Goal: Transaction & Acquisition: Obtain resource

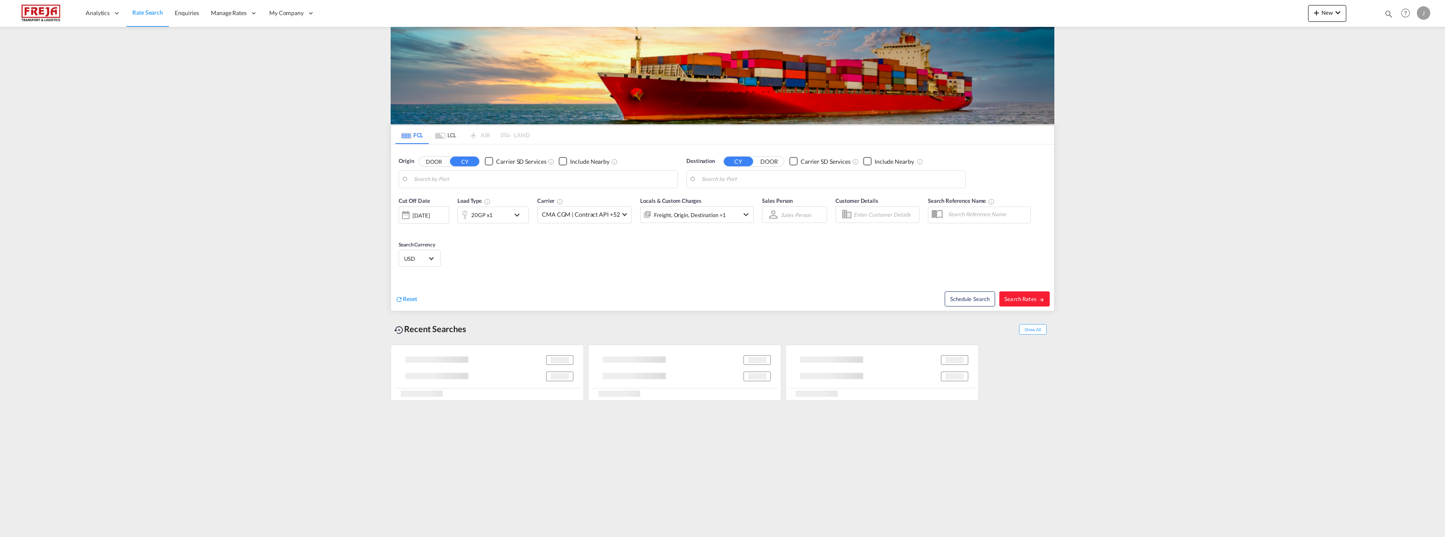
type input "[GEOGRAPHIC_DATA] ([GEOGRAPHIC_DATA]), [GEOGRAPHIC_DATA]"
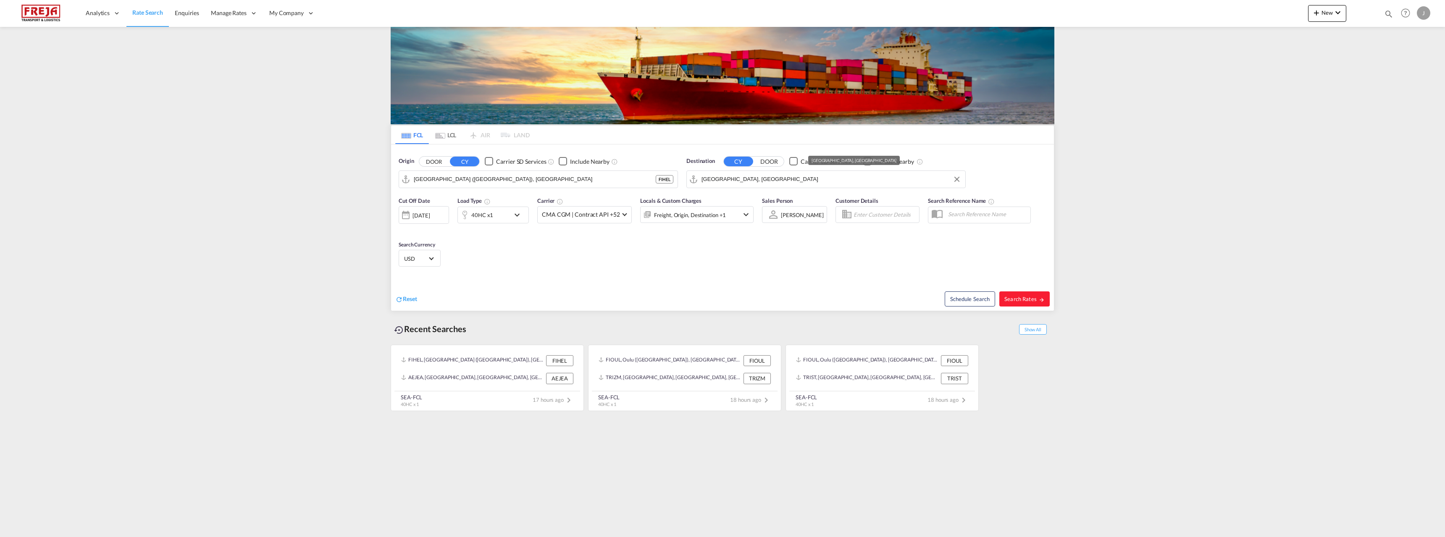
click at [758, 185] on input "Jebel Ali, AEJEA" at bounding box center [831, 179] width 260 height 13
click at [736, 203] on div "Gdansk Poland PLGDN" at bounding box center [767, 202] width 160 height 25
type input "Gdansk, PLGDN"
click at [478, 215] on div "40HC x1" at bounding box center [482, 215] width 22 height 12
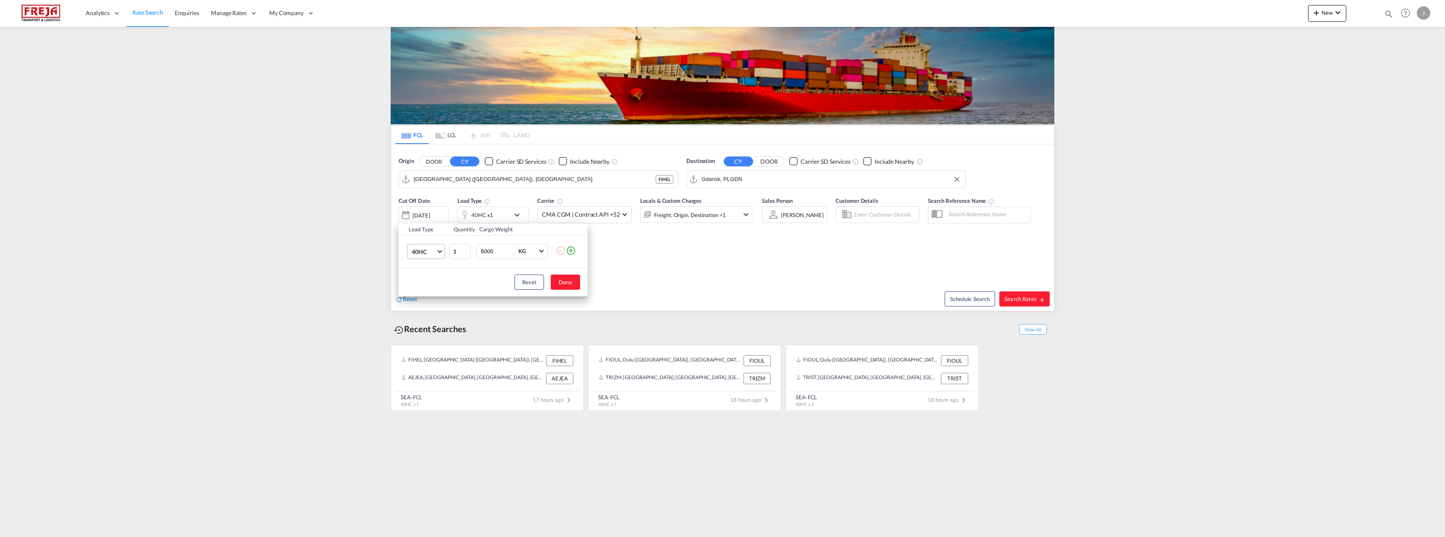
click at [432, 257] on md-select-value "40HC" at bounding box center [428, 251] width 34 height 14
click at [419, 212] on div "20GP" at bounding box center [419, 211] width 15 height 8
click at [566, 284] on button "Done" at bounding box center [565, 282] width 29 height 15
click at [1008, 300] on span "Search Rates" at bounding box center [1024, 299] width 40 height 7
type input "FIHEL to PLGDN / 10 Oct 2025"
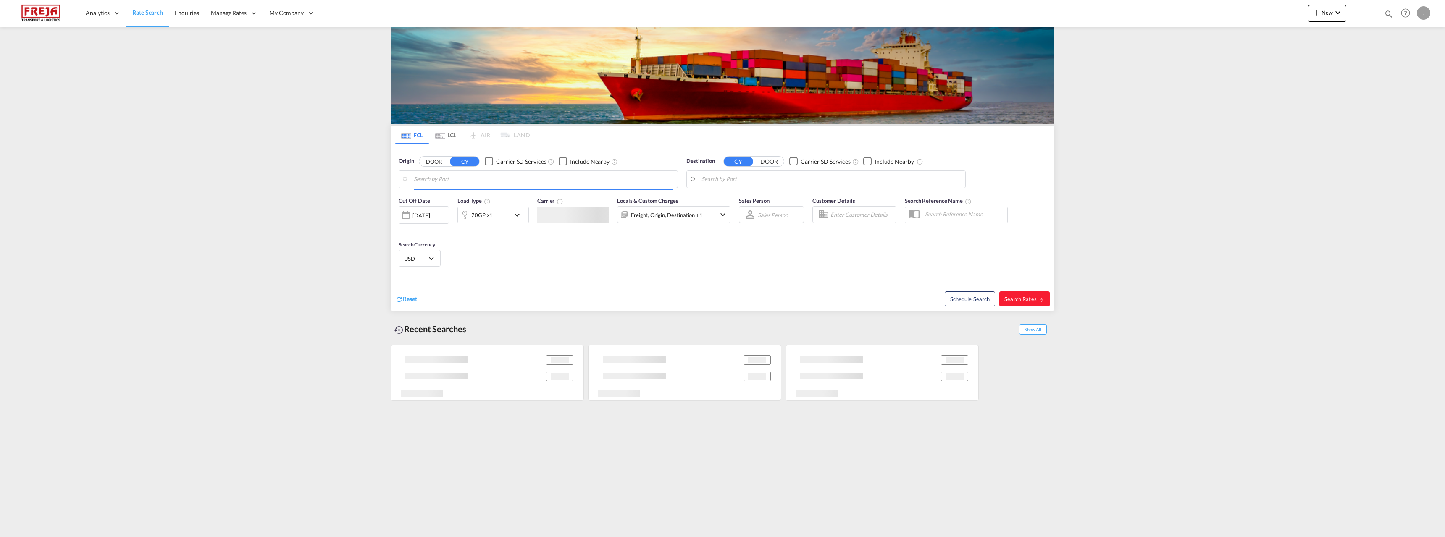
type input "[GEOGRAPHIC_DATA] ([GEOGRAPHIC_DATA]), [GEOGRAPHIC_DATA]"
type input "Gdansk, PLGDN"
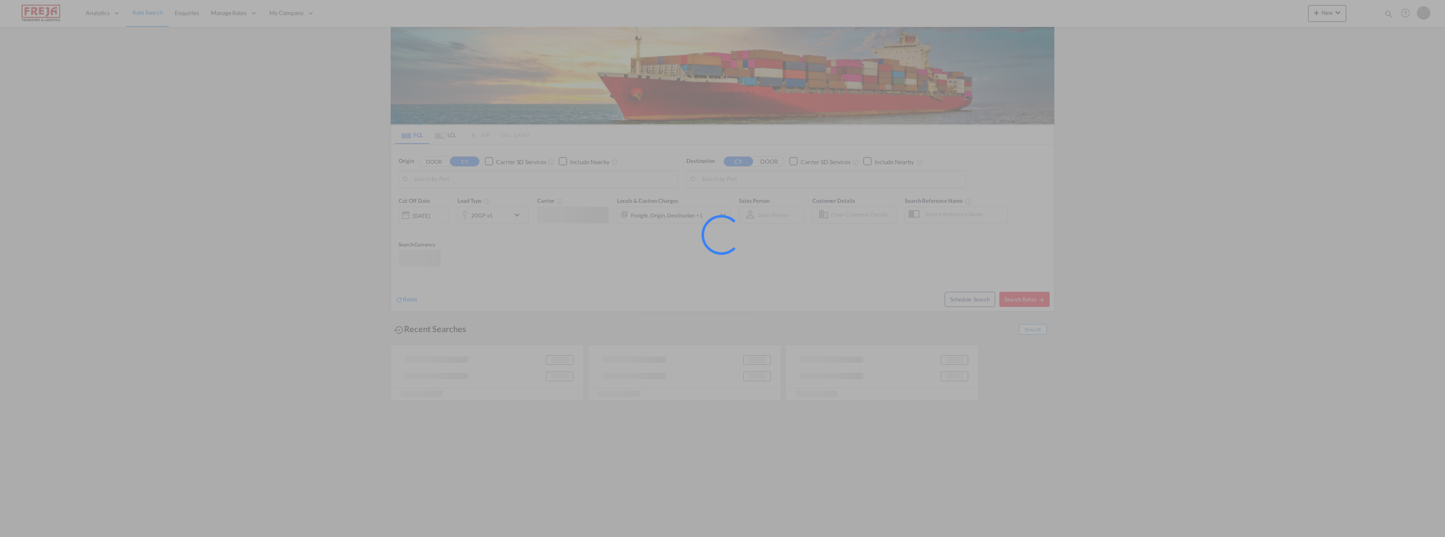
click at [605, 415] on ms-splash-screen at bounding box center [722, 268] width 1445 height 537
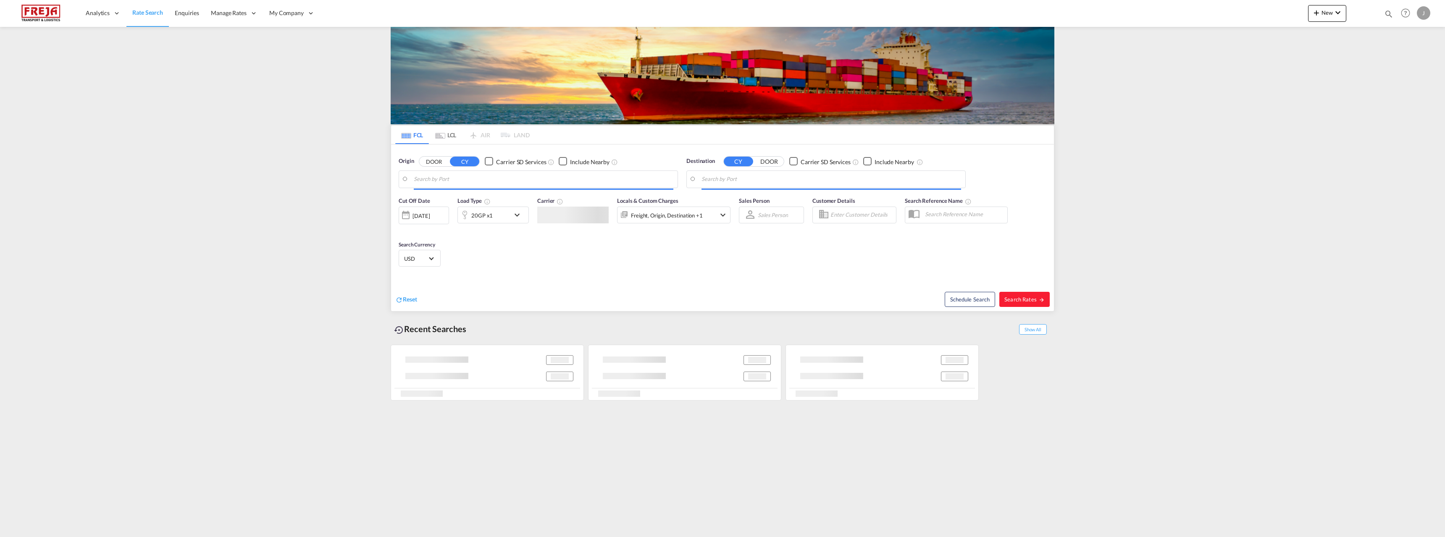
click at [605, 415] on ms-splash-screen at bounding box center [722, 268] width 1445 height 537
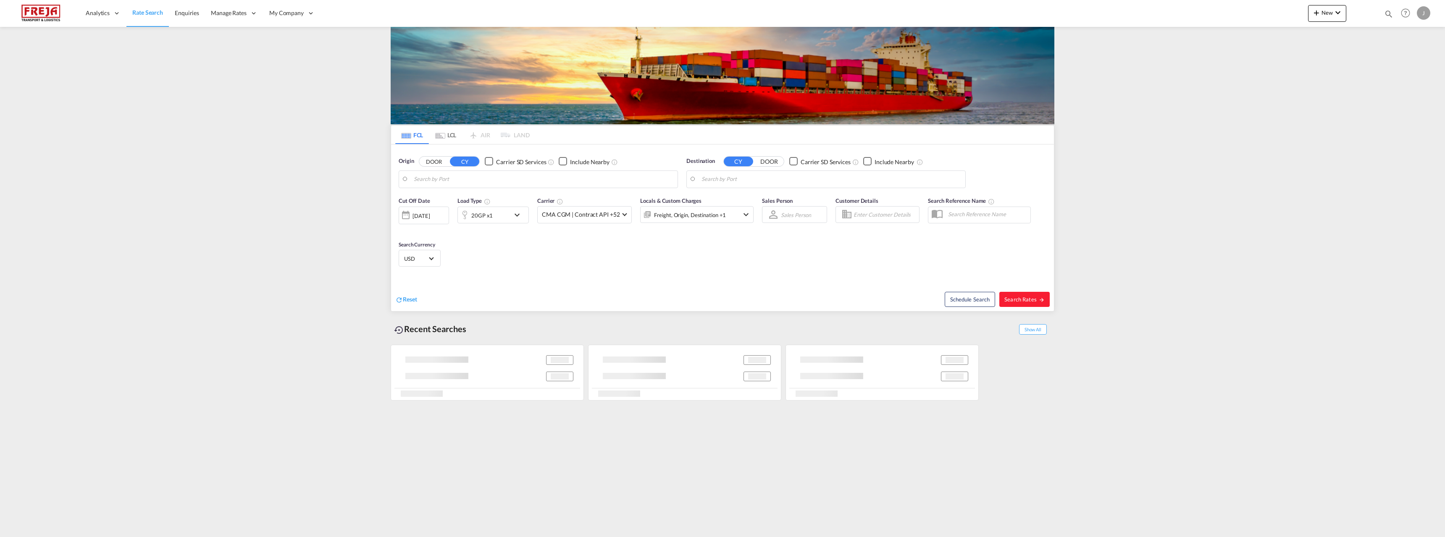
type input "[GEOGRAPHIC_DATA] ([GEOGRAPHIC_DATA]), [GEOGRAPHIC_DATA]"
type input "Gdansk, PLGDN"
